Goal: Transaction & Acquisition: Purchase product/service

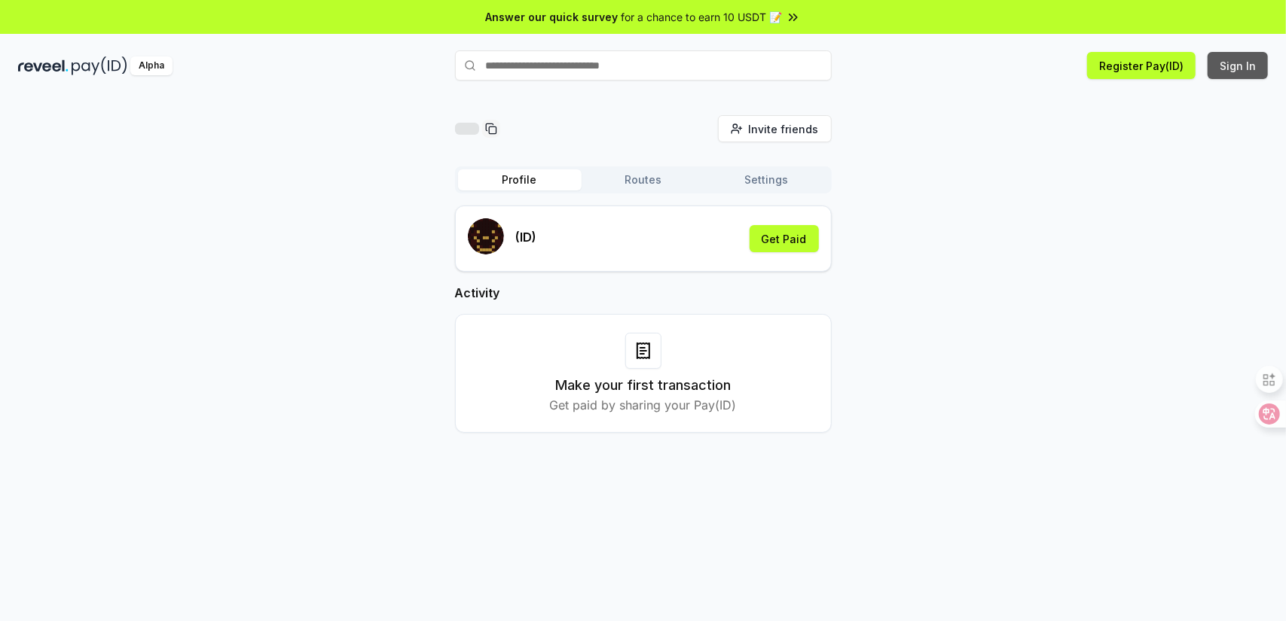
click at [1252, 56] on button "Sign In" at bounding box center [1238, 65] width 60 height 27
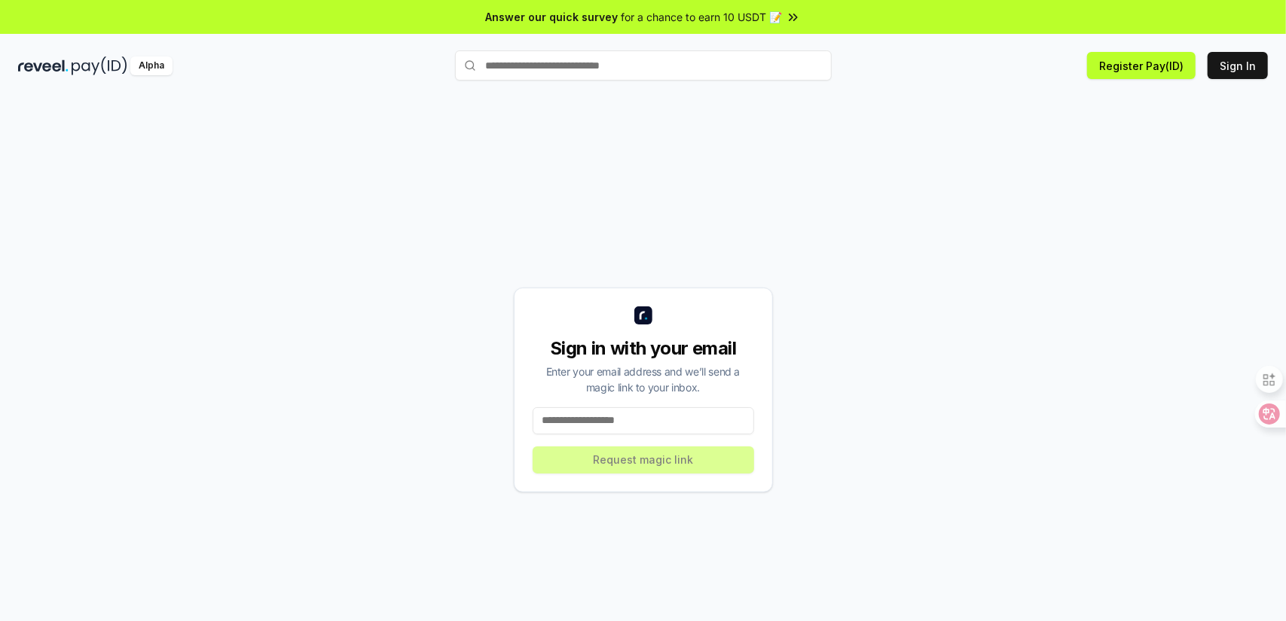
click at [669, 433] on input at bounding box center [643, 421] width 221 height 27
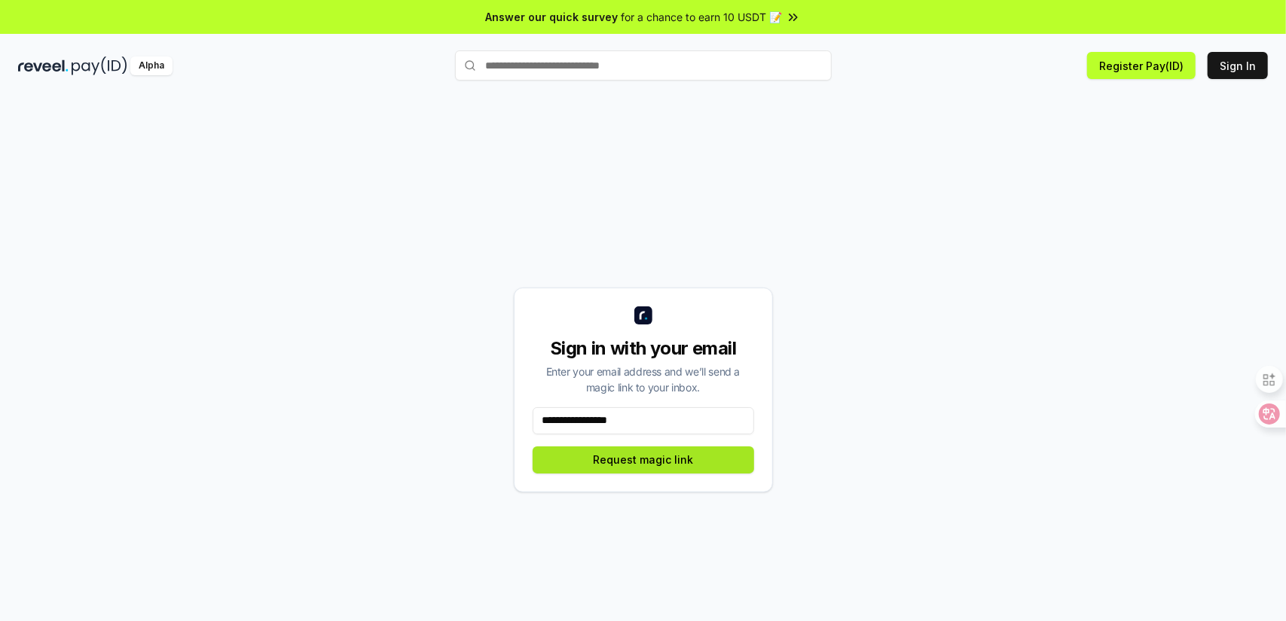
type input "**********"
click at [661, 465] on button "Request magic link" at bounding box center [643, 460] width 221 height 27
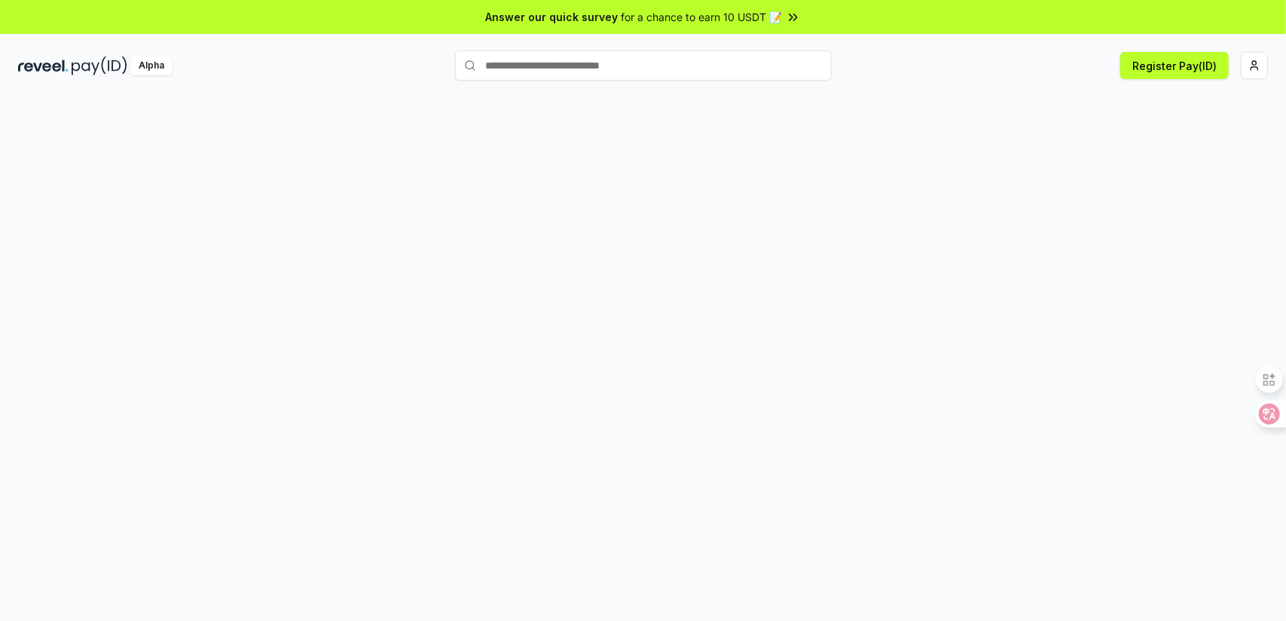
click at [892, 133] on div at bounding box center [643, 374] width 1286 height 579
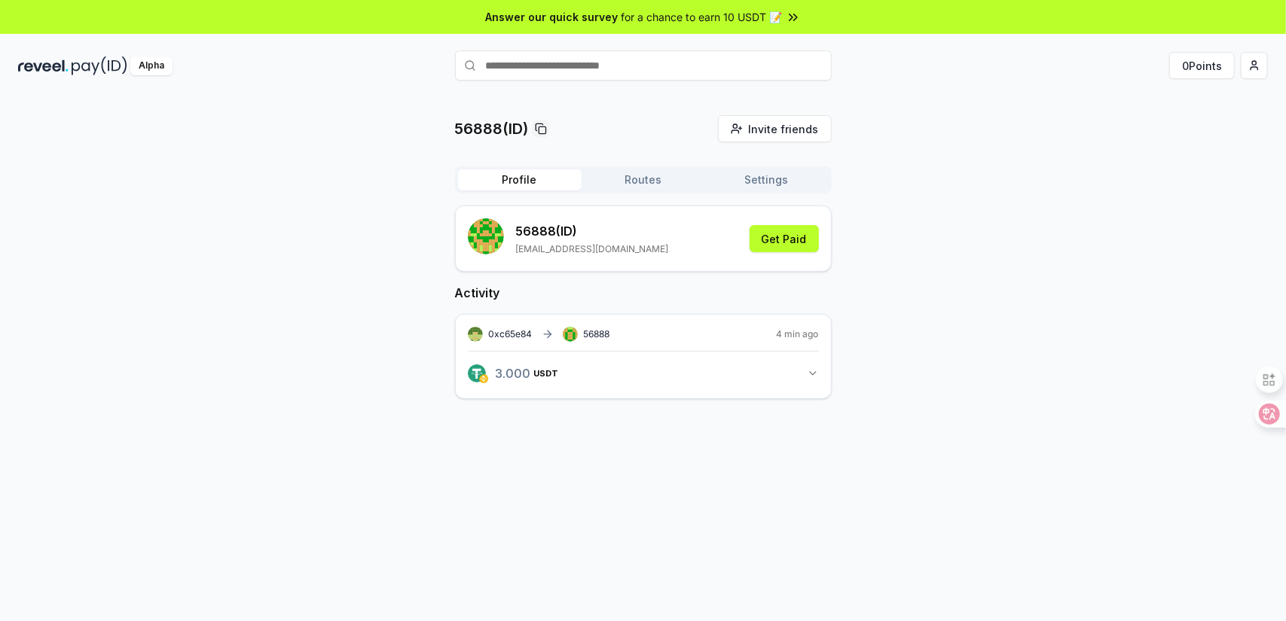
paste input "******"
click at [804, 94] on span "Pay" at bounding box center [810, 95] width 29 height 23
click at [1266, 417] on icon at bounding box center [1257, 414] width 21 height 21
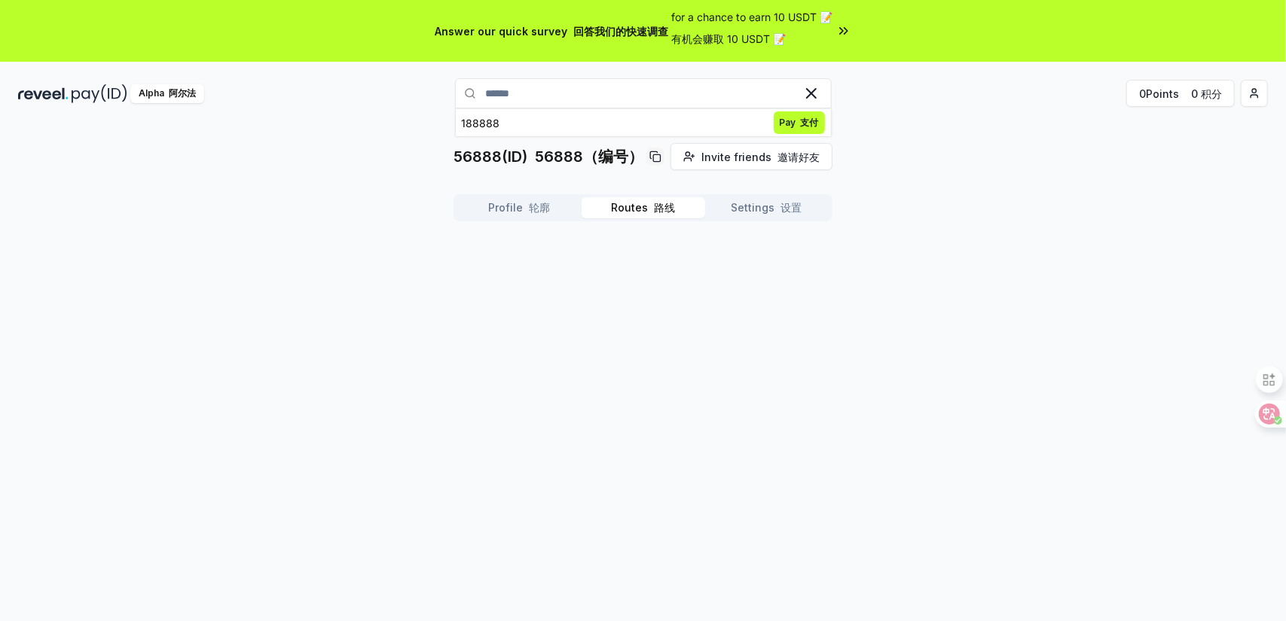
click at [663, 210] on font "路线" at bounding box center [664, 207] width 21 height 13
click at [534, 206] on font "轮廓" at bounding box center [540, 207] width 21 height 13
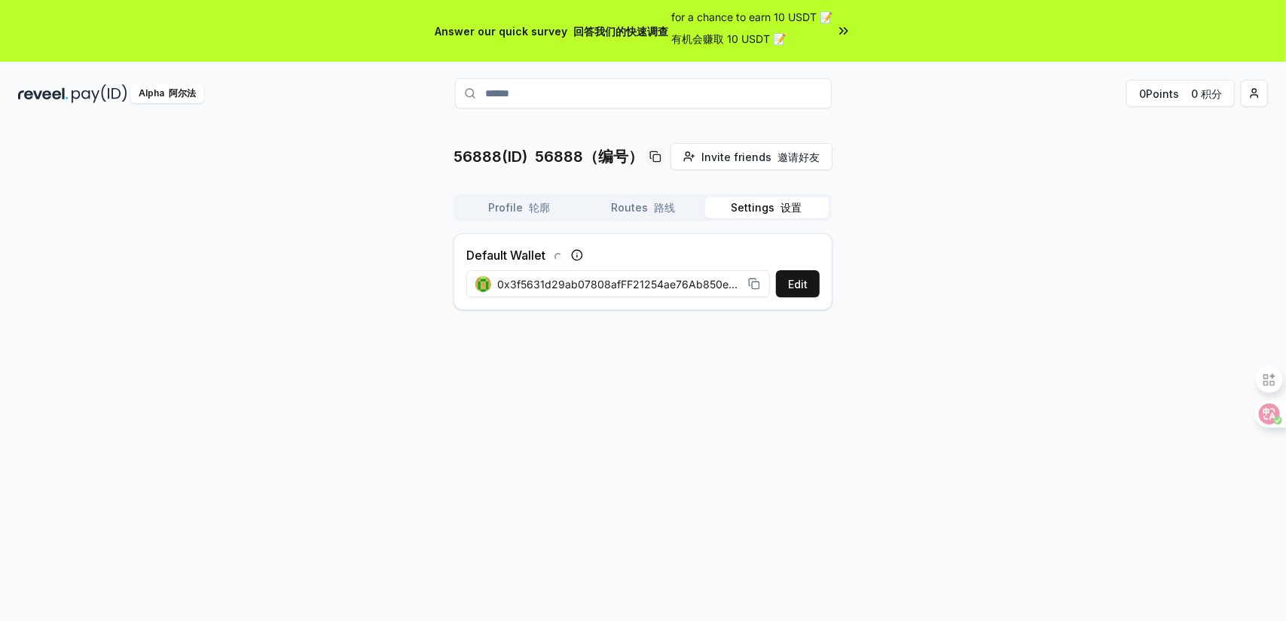
click at [739, 207] on button "Settings 设置" at bounding box center [767, 207] width 124 height 21
click at [645, 210] on button "Routes 路线" at bounding box center [644, 207] width 124 height 21
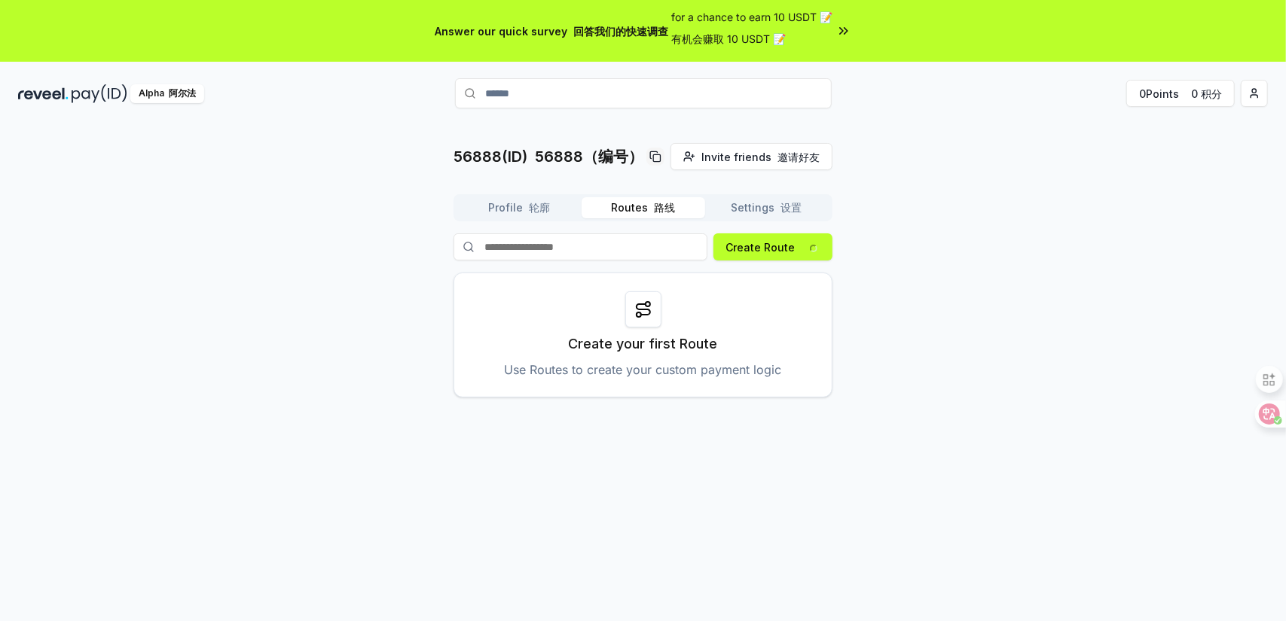
click at [520, 212] on button "Profile 轮廓" at bounding box center [520, 207] width 124 height 21
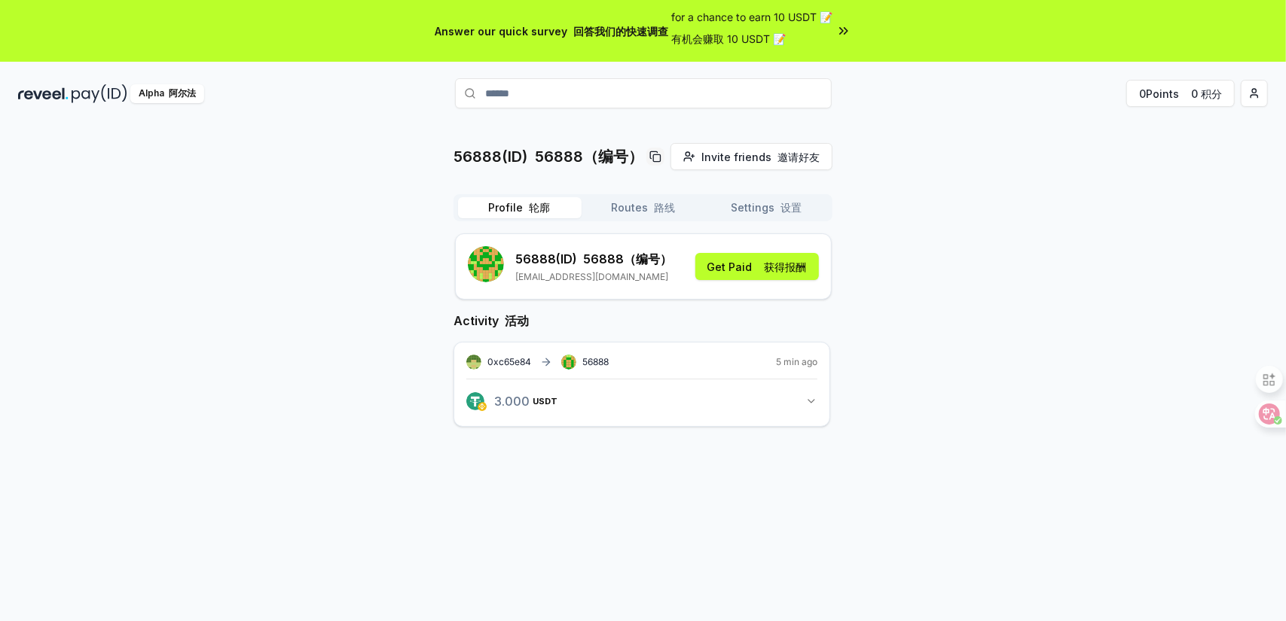
click at [618, 192] on div "56888(ID) 56888（编号） Invite friends 邀请好友 Invite Profile 轮廓 Routes 路线 Settings 设置…" at bounding box center [642, 297] width 379 height 308
click at [622, 203] on button "Routes 路线" at bounding box center [644, 207] width 124 height 21
click at [549, 209] on button "Profile 轮廓" at bounding box center [520, 207] width 124 height 21
paste input "******"
click at [645, 99] on input "**********" at bounding box center [643, 93] width 377 height 30
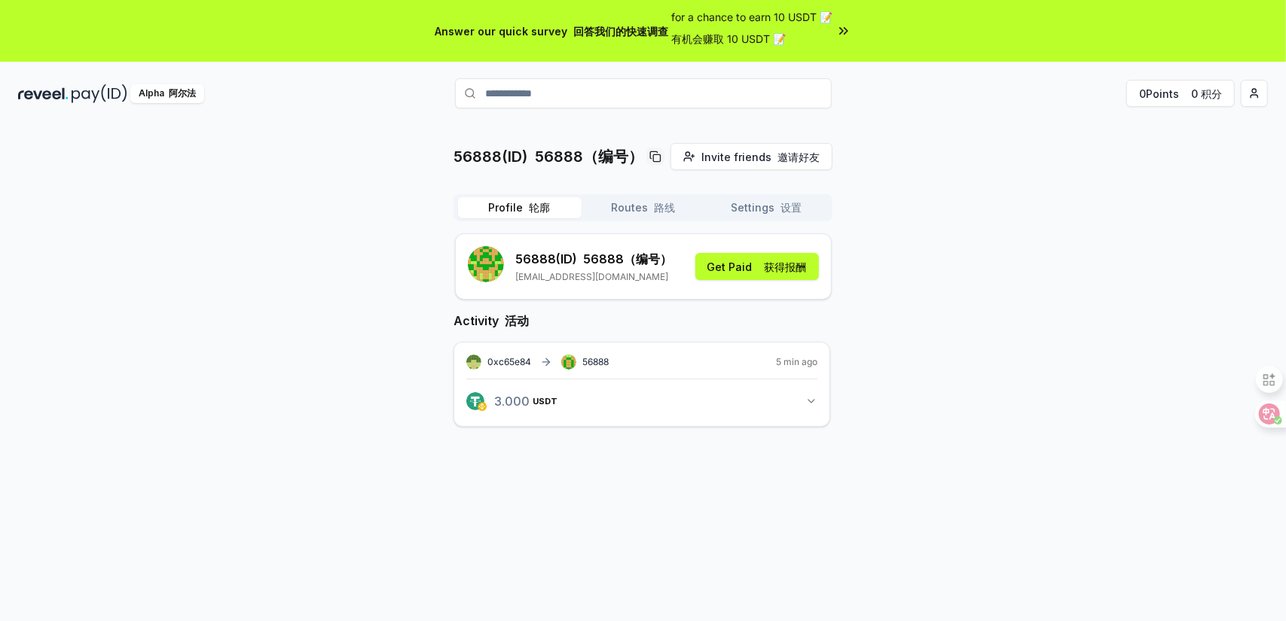
click at [643, 89] on input "**********" at bounding box center [643, 93] width 377 height 30
drag, startPoint x: 683, startPoint y: 91, endPoint x: 470, endPoint y: 96, distance: 213.3
click at [468, 96] on div "**********" at bounding box center [643, 93] width 377 height 30
paste input "text"
type input "******"
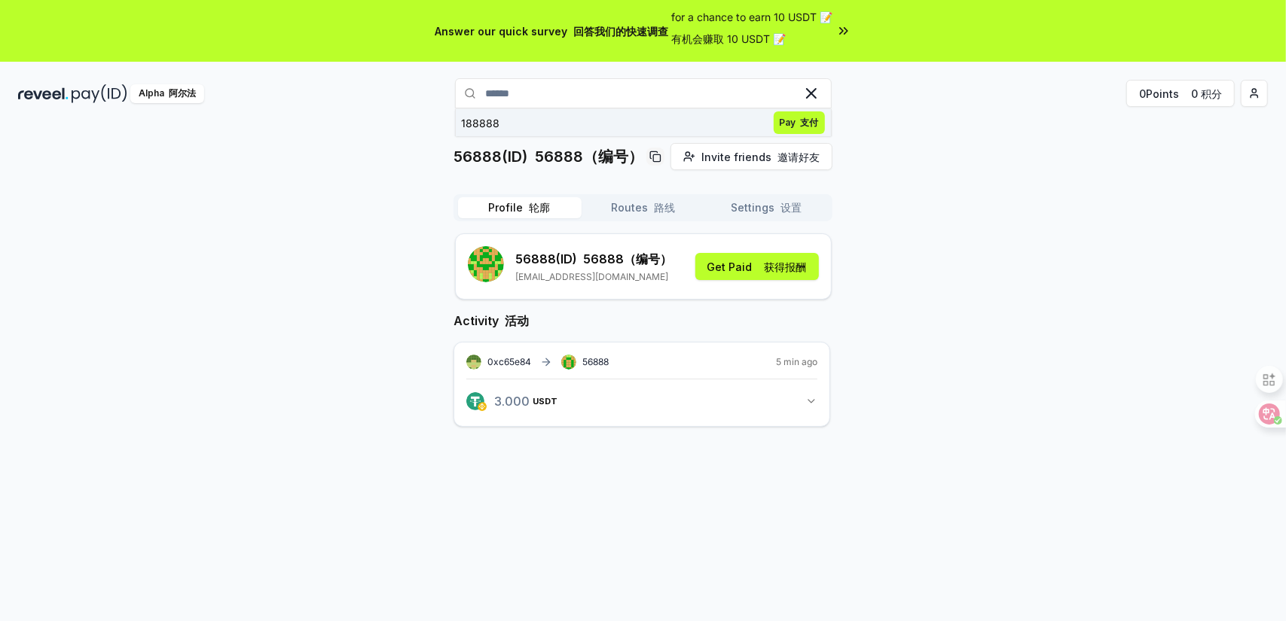
click at [793, 122] on span "Pay 支付" at bounding box center [799, 122] width 51 height 23
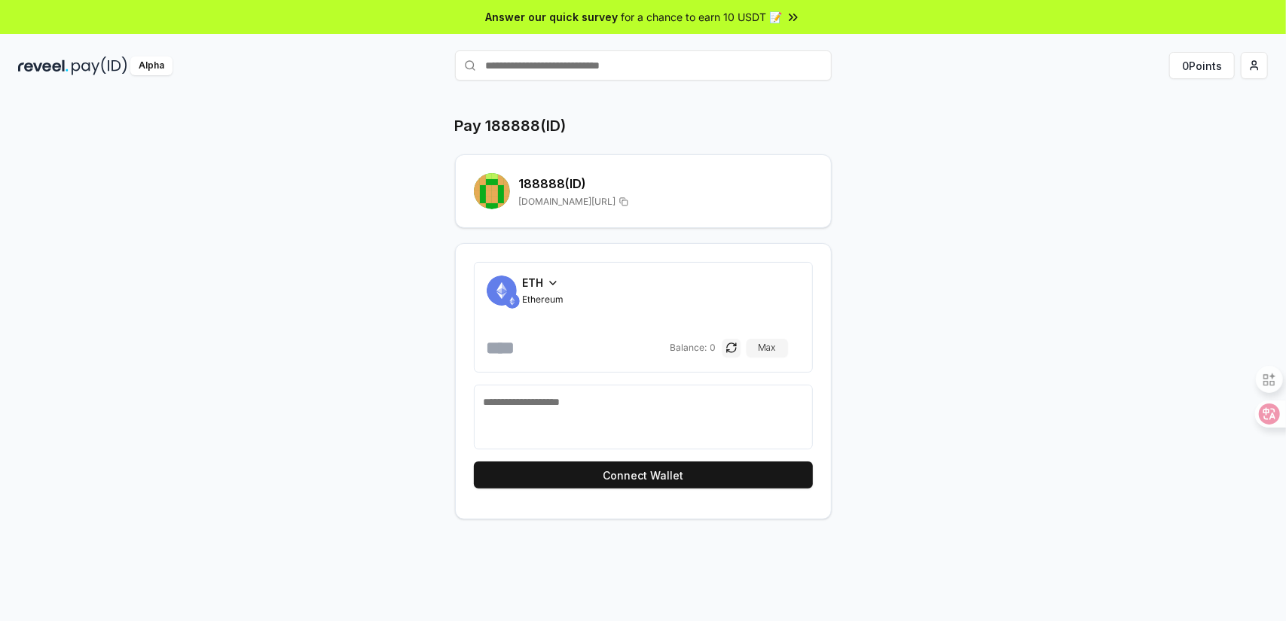
click at [554, 287] on icon at bounding box center [553, 283] width 12 height 12
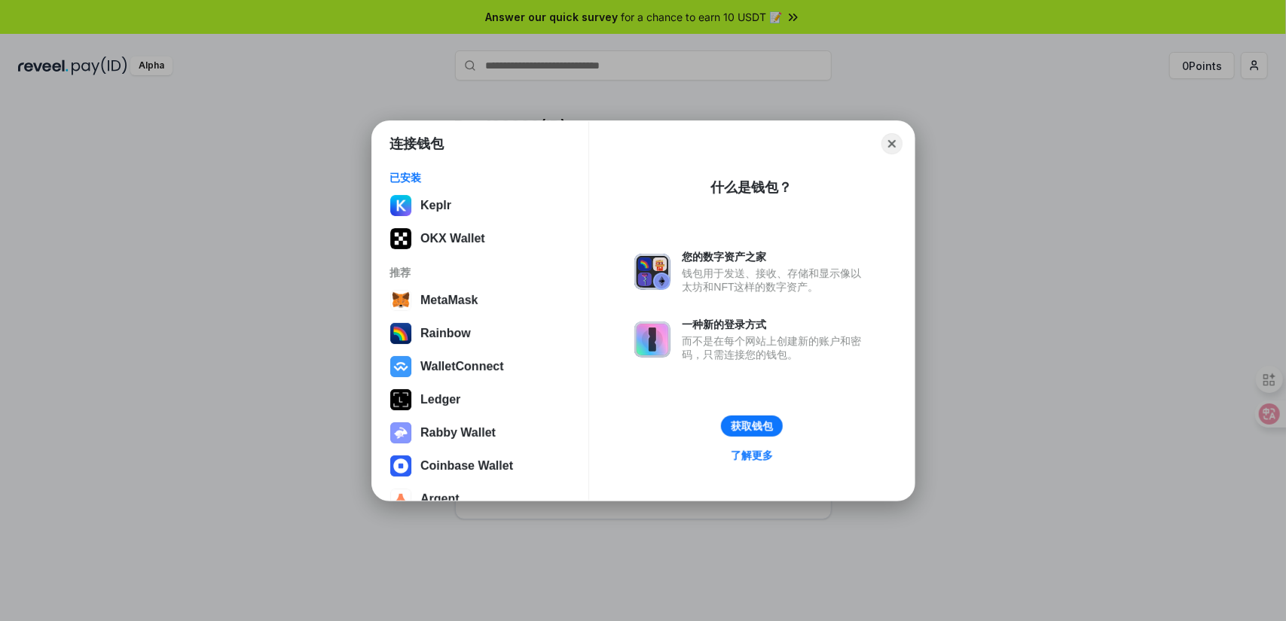
click at [610, 92] on div "连接钱包 已安装 Keplr OKX Wallet 推荐 MetaMask Rainbow WalletConnect Ledger Rabby Wallet…" at bounding box center [642, 310] width 1587 height 923
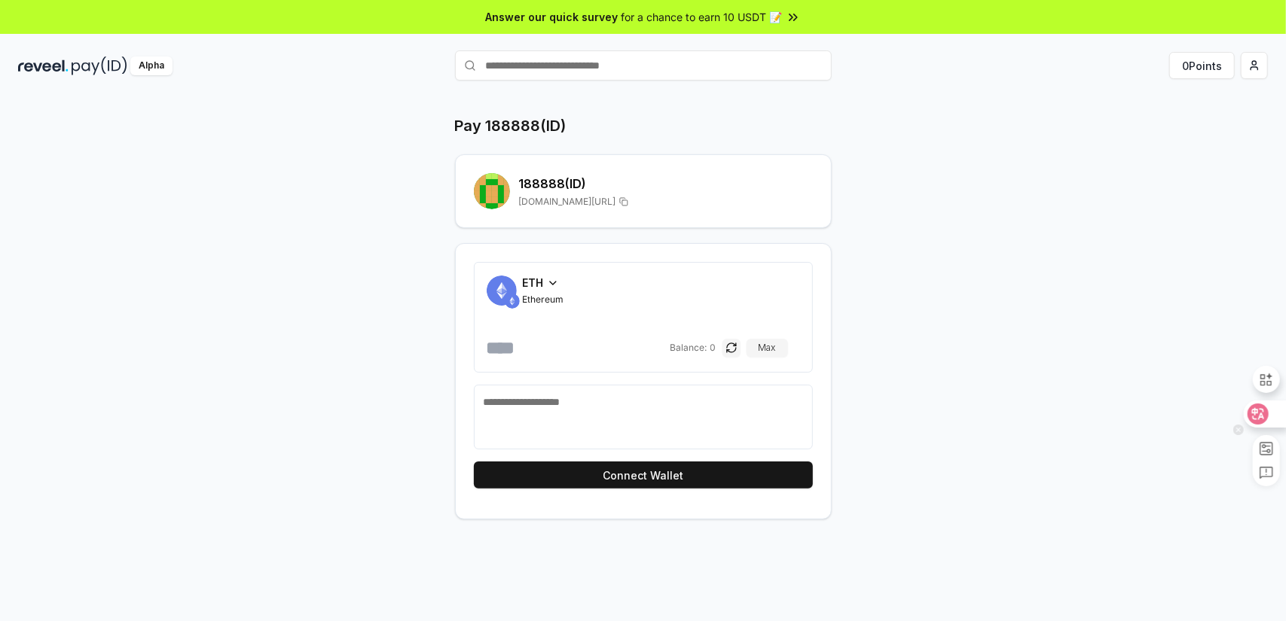
click at [1267, 409] on icon at bounding box center [1257, 414] width 21 height 21
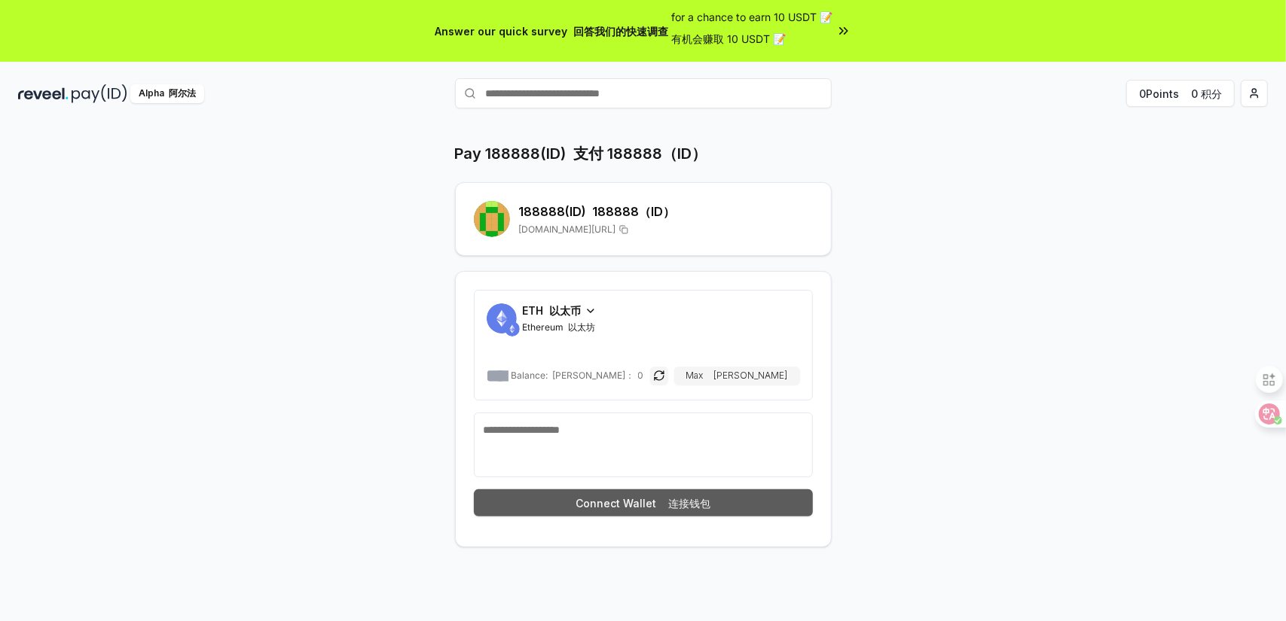
click at [708, 496] on font "连接钱包" at bounding box center [686, 504] width 48 height 16
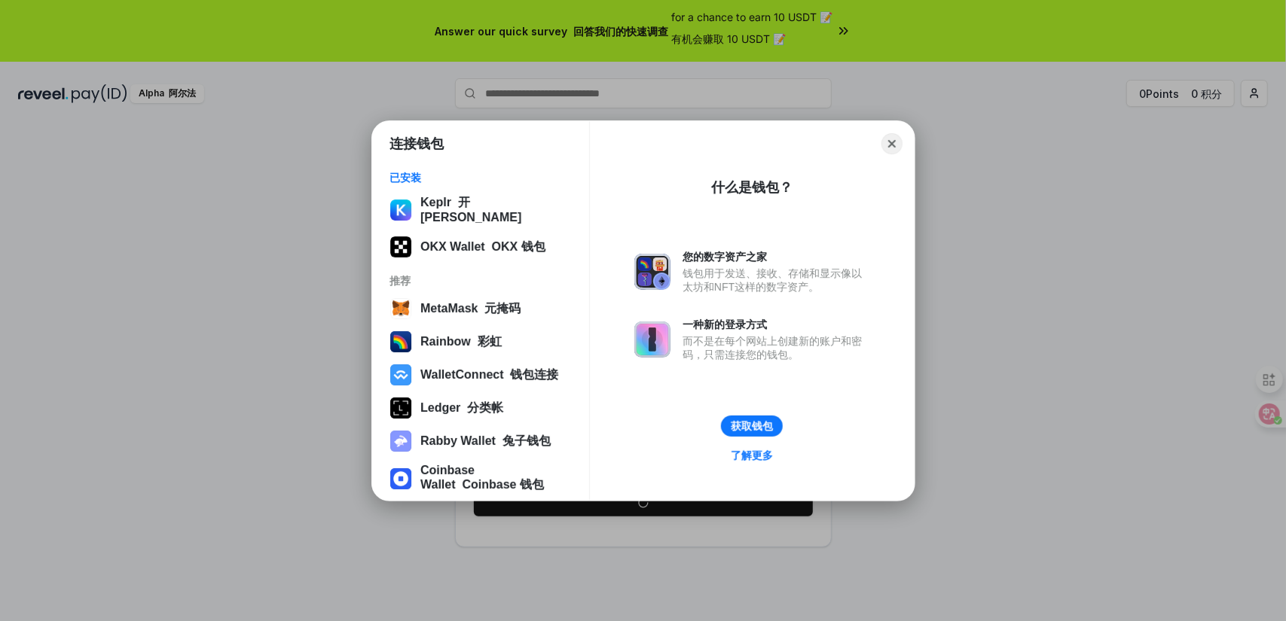
click at [313, 120] on div "连接钱包 已安装 Keplr 开普尔 OKX Wallet OKX 钱包 推荐 MetaMask 元掩码 Rainbow 彩虹 WalletConnect 钱…" at bounding box center [642, 310] width 1587 height 923
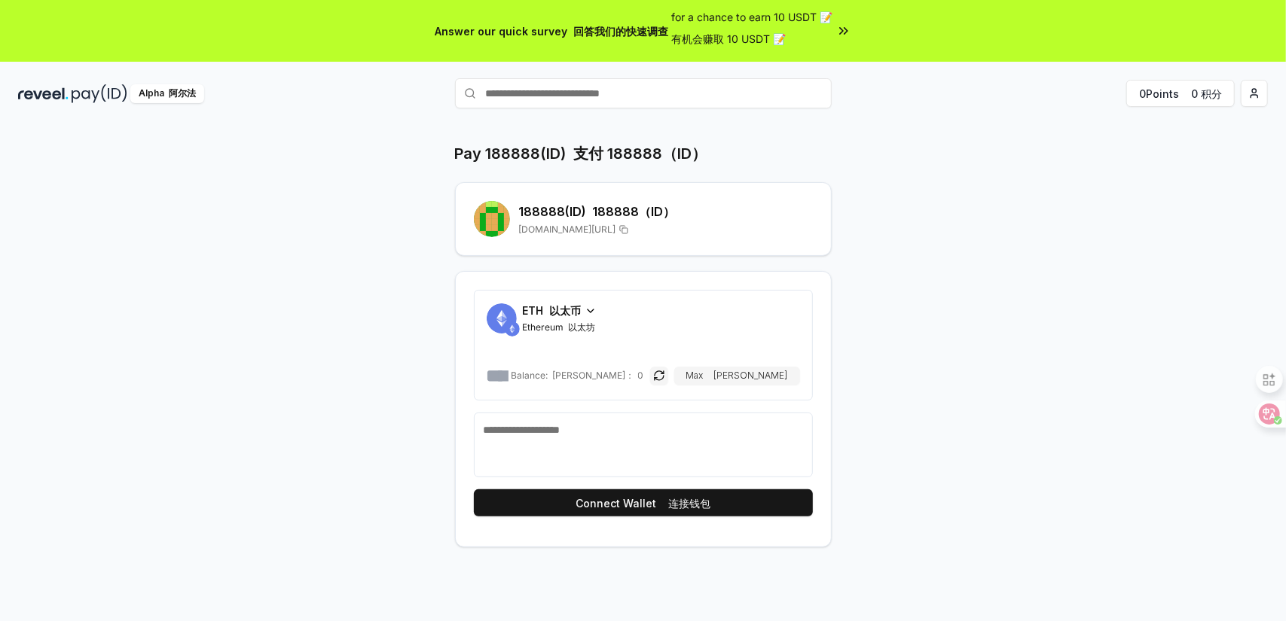
click at [579, 295] on div "ETH 以太币 Ethereum 以太坊 Balance: 平衡： 0 Max 麦克斯" at bounding box center [643, 345] width 339 height 111
click at [585, 305] on icon at bounding box center [591, 311] width 12 height 12
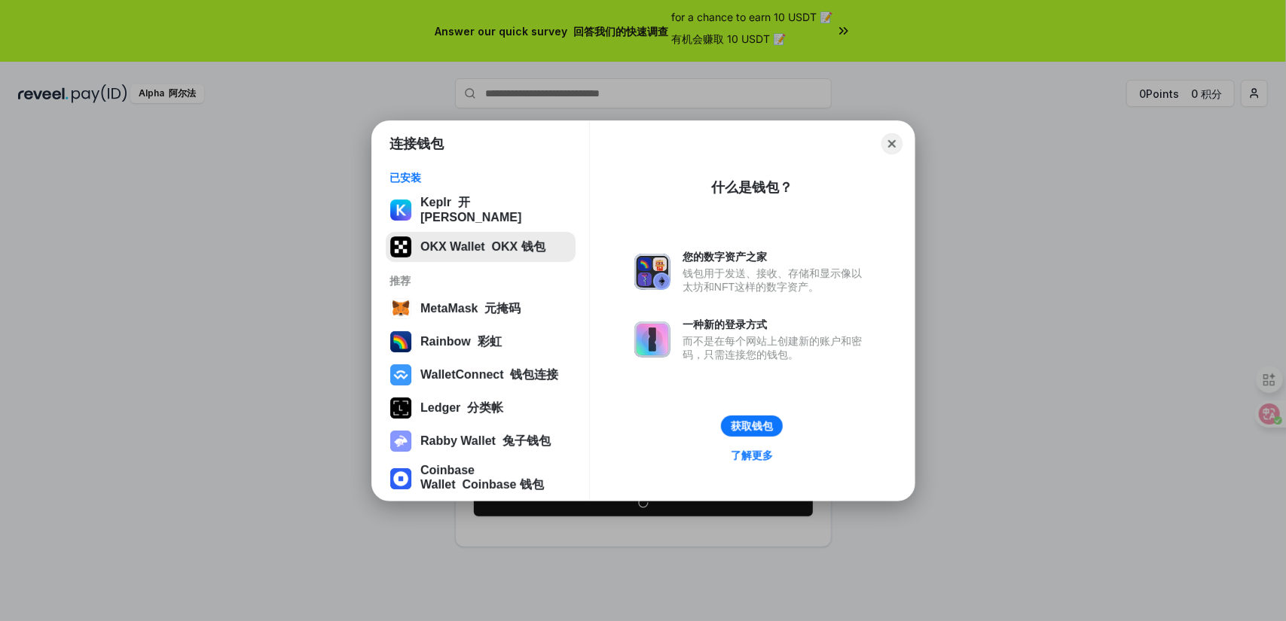
click at [472, 236] on button "OKX Wallet OKX 钱包" at bounding box center [481, 247] width 190 height 30
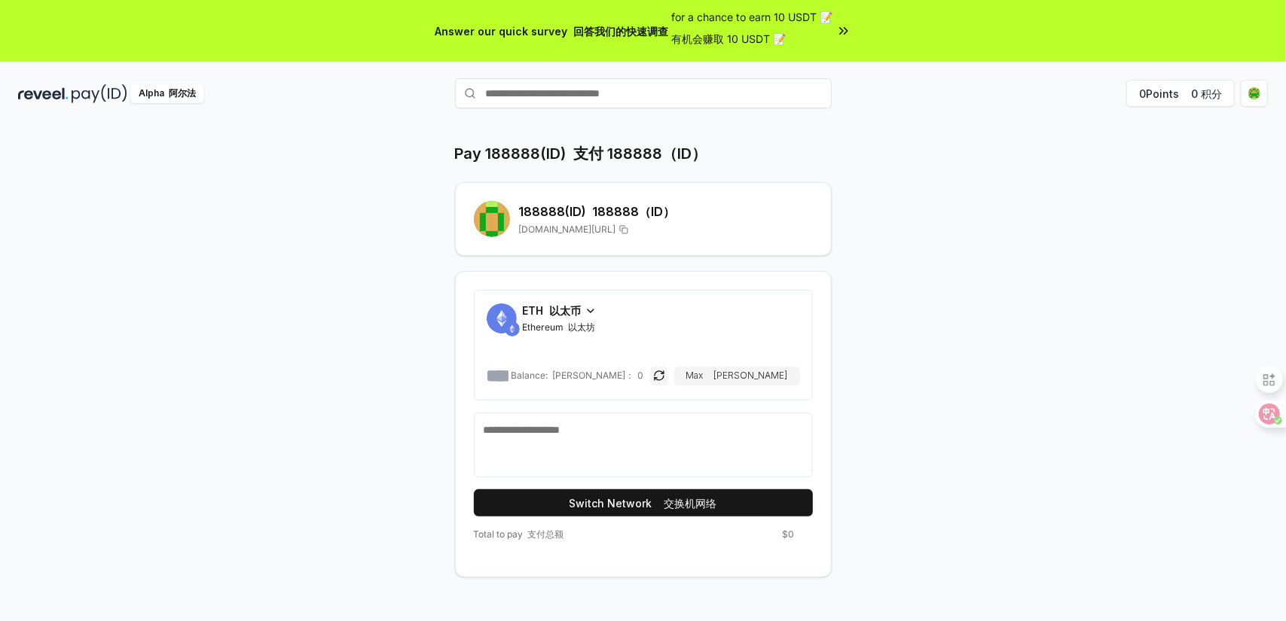
click at [580, 299] on div "ETH 以太币 Ethereum 以太坊 Balance: 平衡： 0 Max 麦克斯" at bounding box center [643, 345] width 339 height 111
click at [586, 318] on div "ETH 以太币 Ethereum 以太坊" at bounding box center [560, 318] width 74 height 31
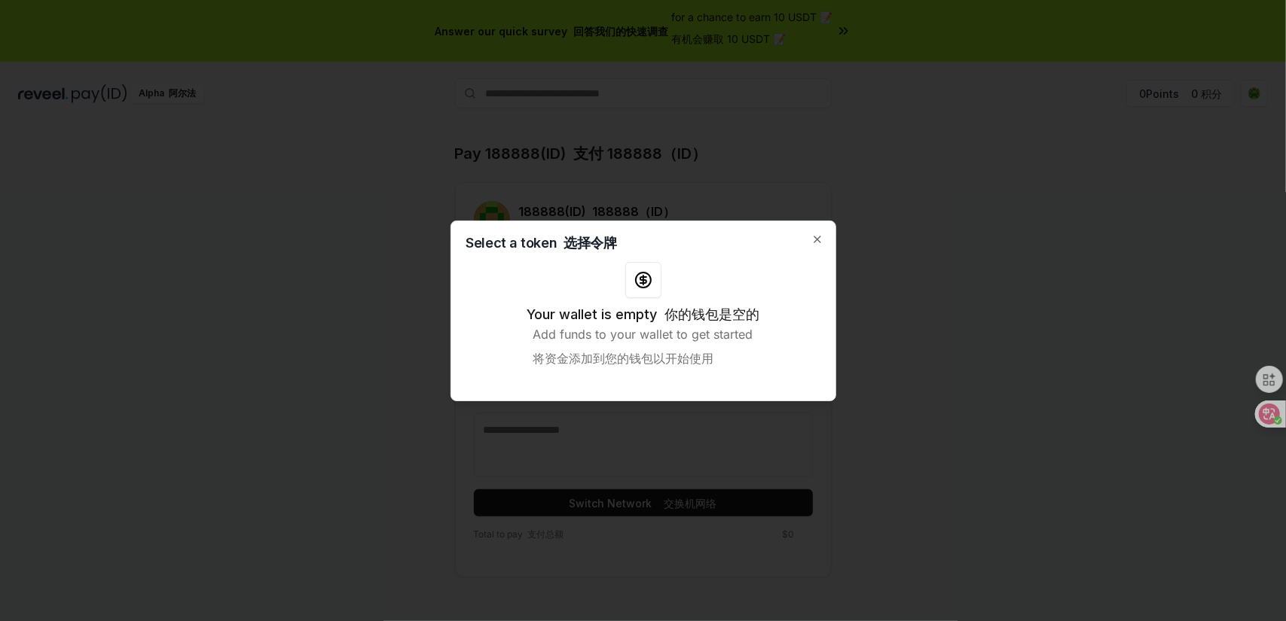
click at [825, 239] on div "Select a token 选择令牌 Your wallet is empty 你的钱包是空的 Add funds to your wallet to ge…" at bounding box center [643, 311] width 386 height 181
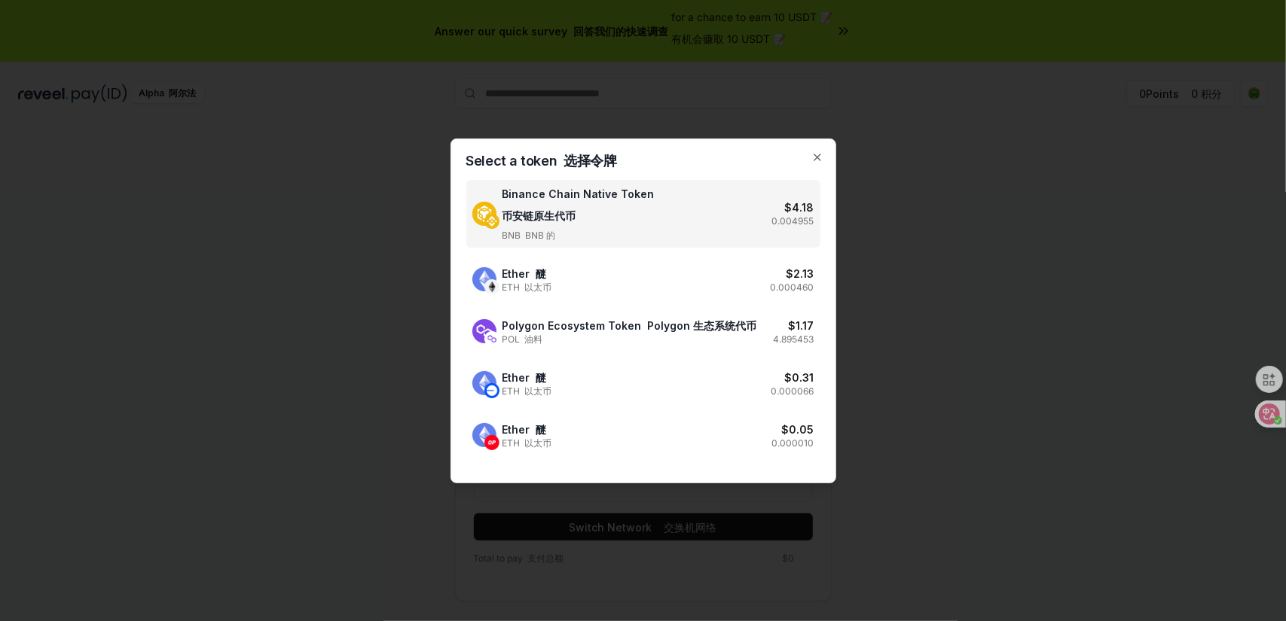
click at [881, 229] on div at bounding box center [643, 310] width 1286 height 621
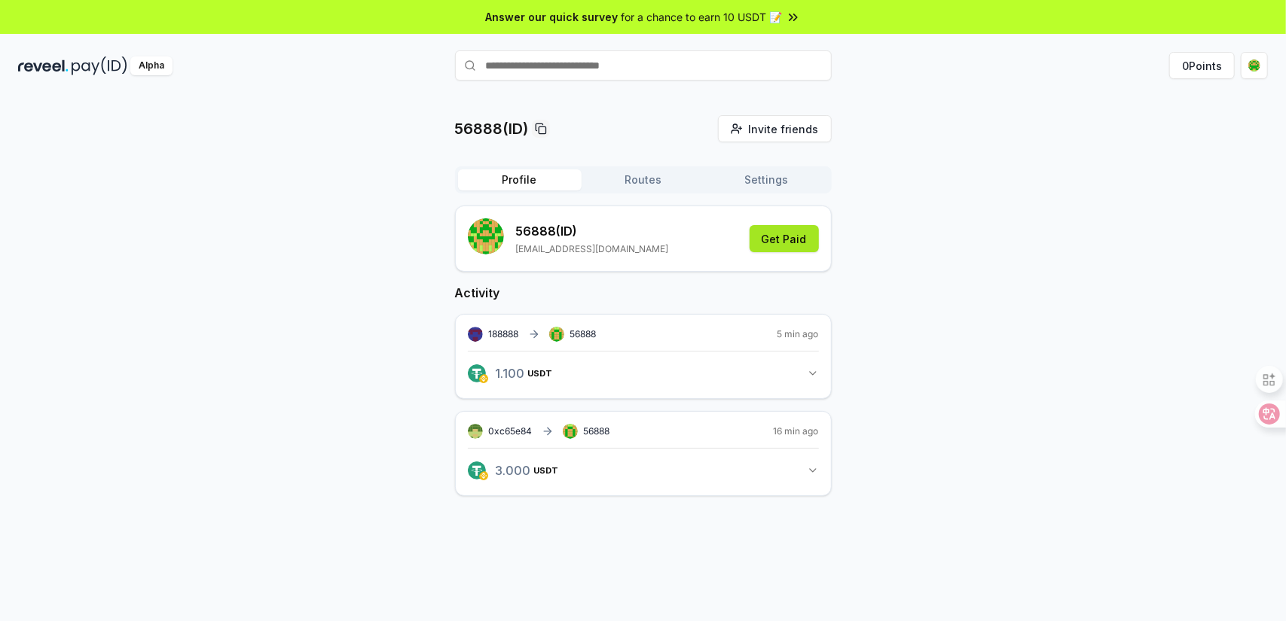
click at [792, 246] on button "Get Paid" at bounding box center [784, 238] width 69 height 27
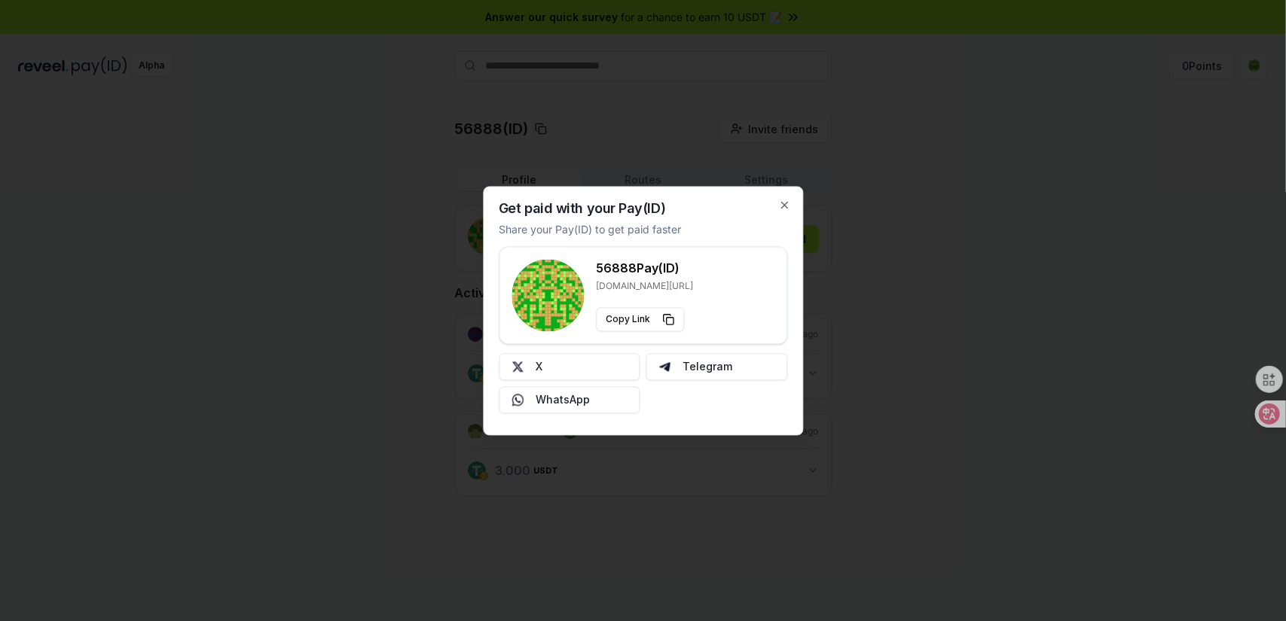
click at [874, 160] on div at bounding box center [643, 310] width 1286 height 621
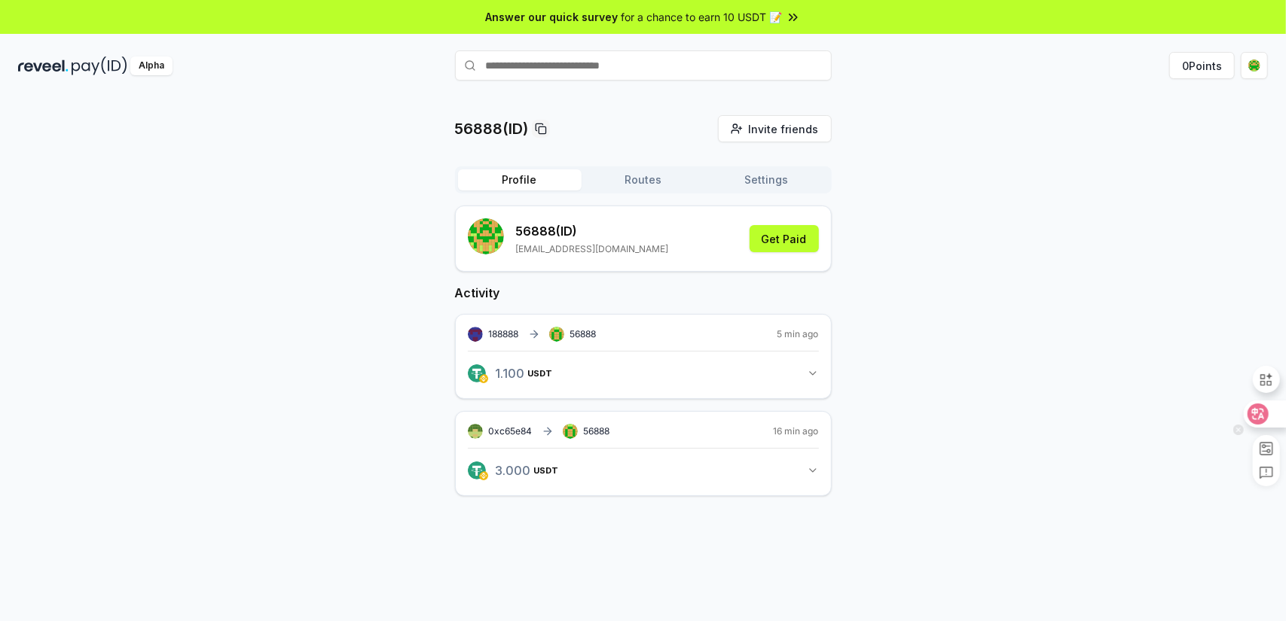
click at [1257, 417] on icon at bounding box center [1258, 414] width 15 height 15
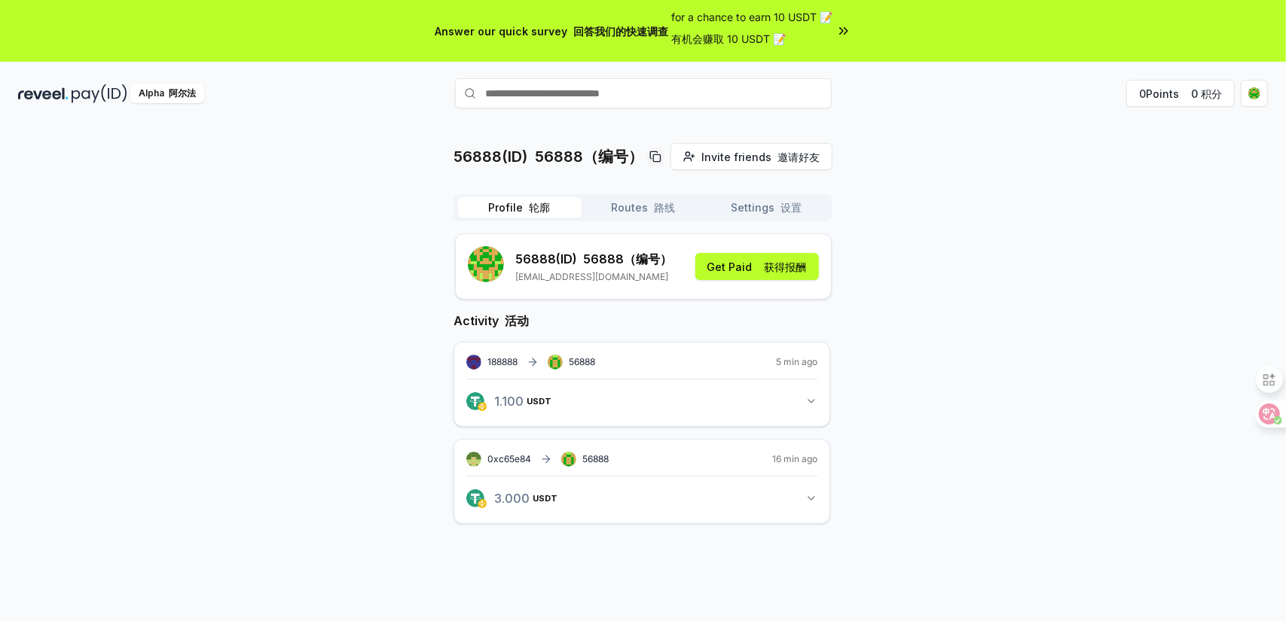
click at [613, 99] on input "text" at bounding box center [643, 93] width 377 height 30
drag, startPoint x: 646, startPoint y: 99, endPoint x: 276, endPoint y: 572, distance: 600.4
click at [276, 572] on div "56888(ID) 56888（编号） Invite friends 邀请好友 Invite Profile 轮廓 Routes 路线 Settings 设置…" at bounding box center [643, 402] width 1286 height 579
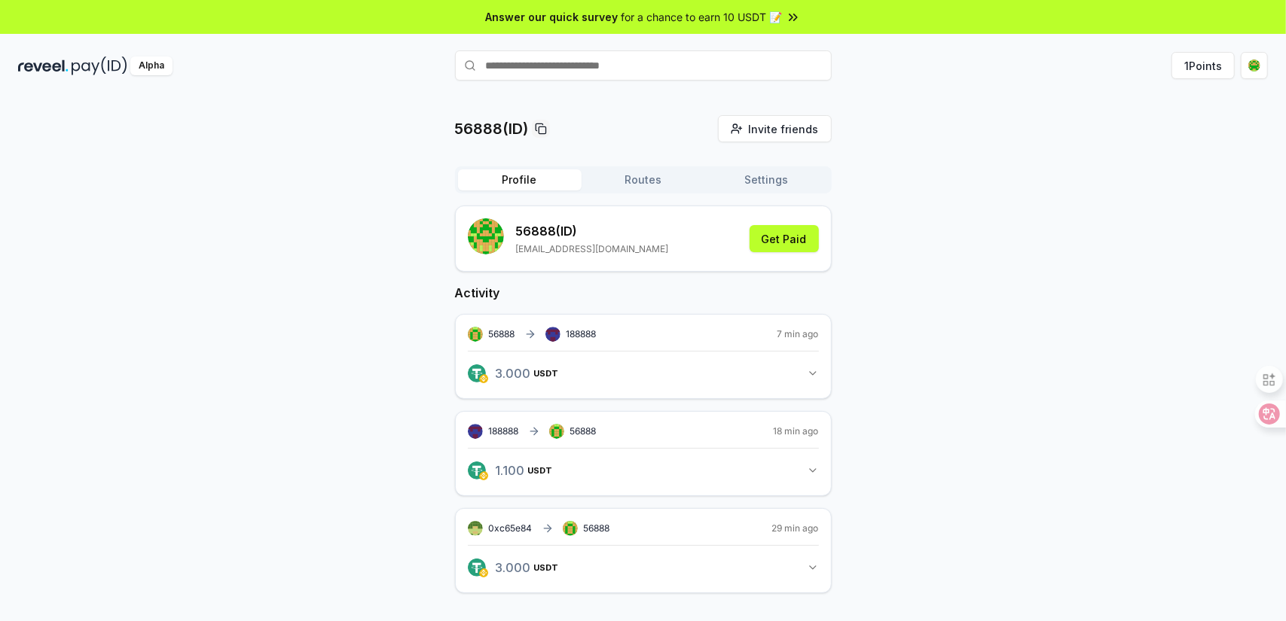
click at [655, 169] on button "Routes" at bounding box center [644, 179] width 124 height 21
click at [516, 185] on button "Profile" at bounding box center [520, 179] width 124 height 21
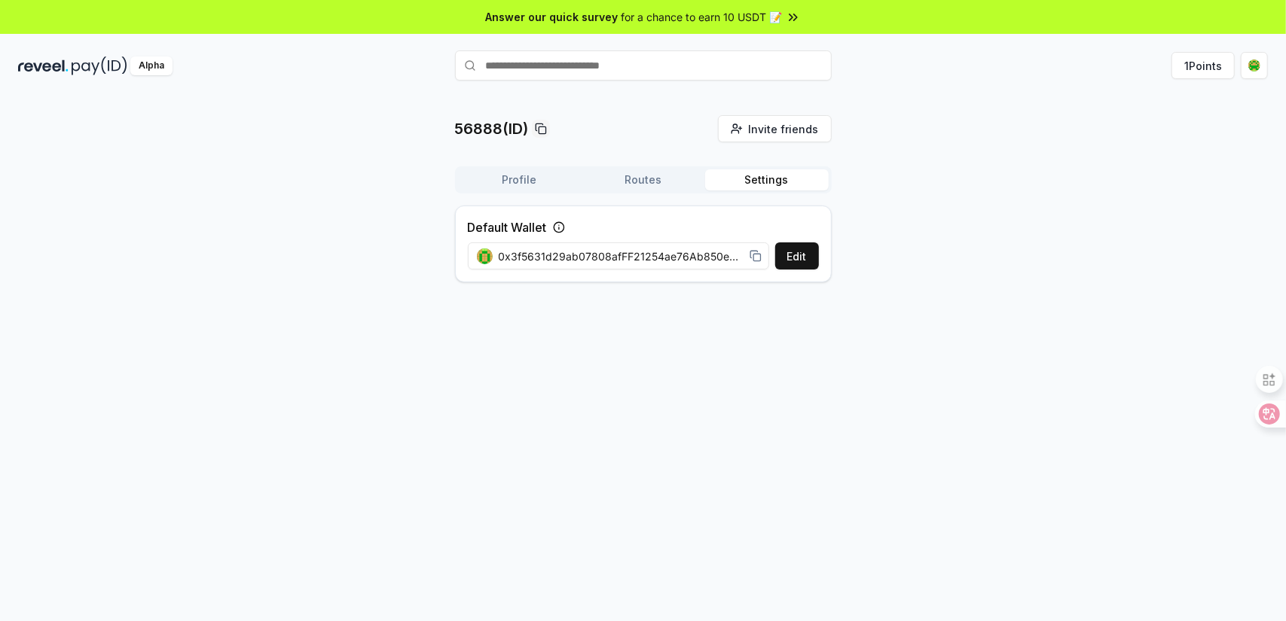
click at [755, 182] on button "Settings" at bounding box center [767, 179] width 124 height 21
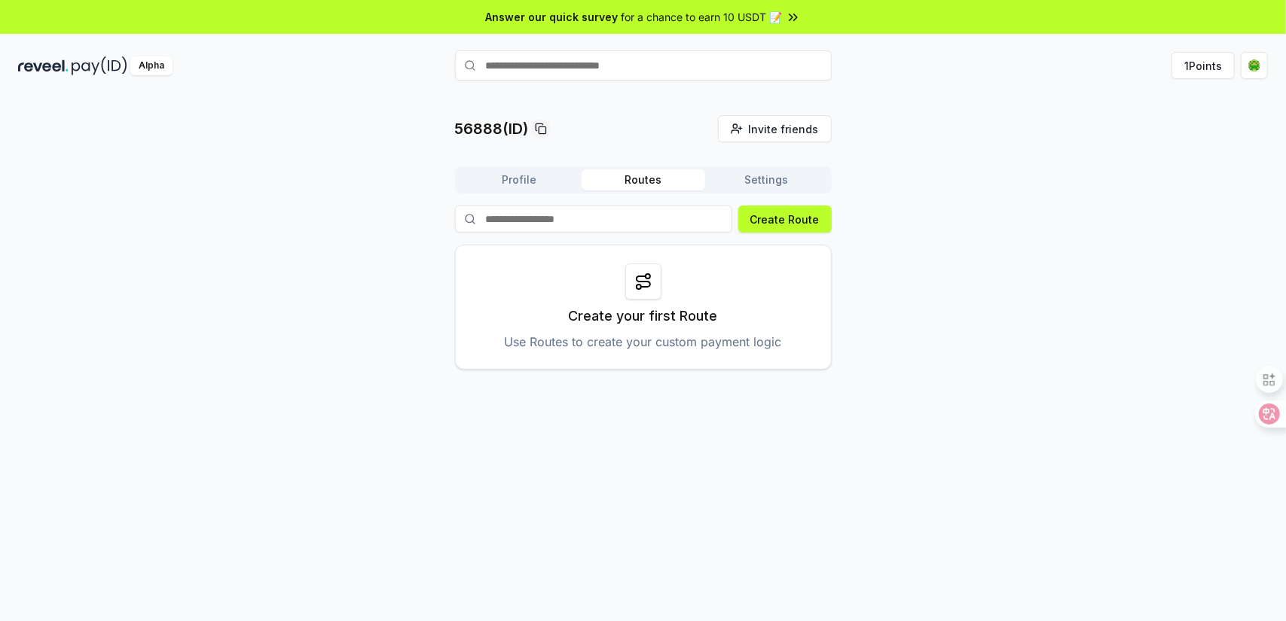
click at [636, 182] on button "Routes" at bounding box center [644, 179] width 124 height 21
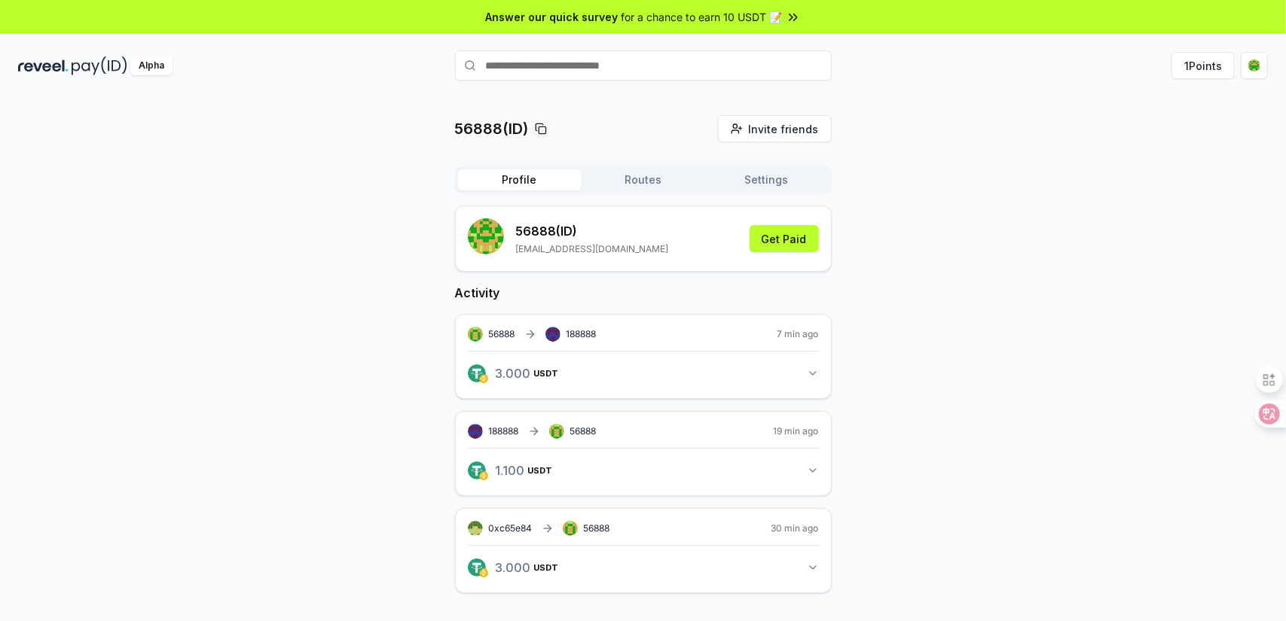
click at [514, 188] on button "Profile" at bounding box center [520, 179] width 124 height 21
